Goal: Task Accomplishment & Management: Use online tool/utility

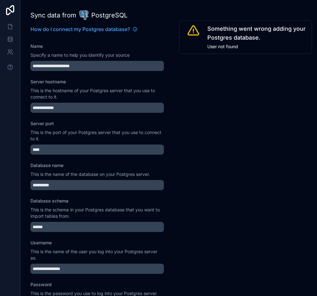
scroll to position [265, 0]
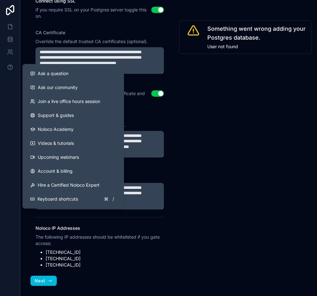
click at [45, 86] on span "Ask our community" at bounding box center [58, 87] width 40 height 6
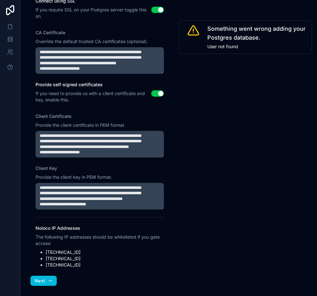
click at [189, 97] on div "Something went wrong adding your Postgres database. User not found" at bounding box center [245, 148] width 143 height 296
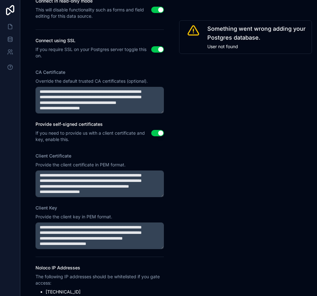
scroll to position [327, 0]
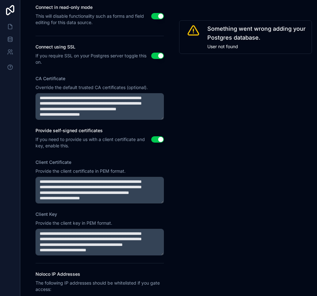
click at [136, 109] on textarea "CA Certificate" at bounding box center [100, 106] width 128 height 27
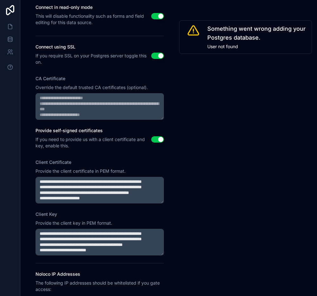
scroll to position [0, 0]
click at [286, 132] on div "Something went wrong adding your Postgres database. User not found" at bounding box center [245, 148] width 143 height 296
click at [158, 139] on button "Use setting" at bounding box center [157, 139] width 13 height 6
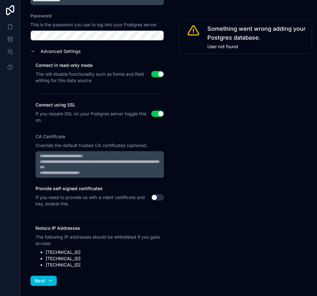
click at [38, 284] on button "Next" at bounding box center [43, 281] width 26 height 10
click at [161, 198] on button "Use setting" at bounding box center [157, 197] width 13 height 6
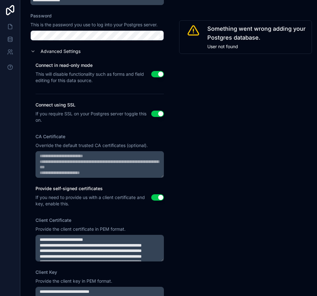
click at [160, 160] on textarea "CA Certificate" at bounding box center [100, 164] width 128 height 27
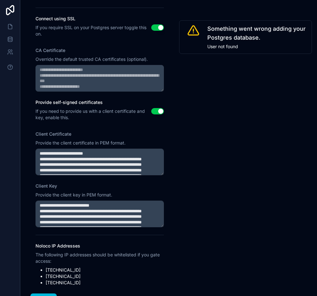
scroll to position [373, 0]
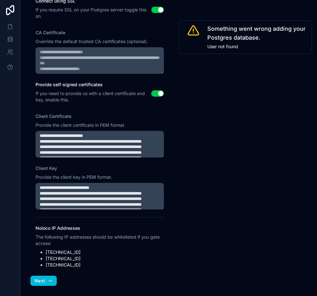
click at [38, 285] on button "Next" at bounding box center [43, 281] width 26 height 10
click at [42, 284] on button "Next" at bounding box center [43, 281] width 26 height 10
